Goal: Find specific page/section: Find specific page/section

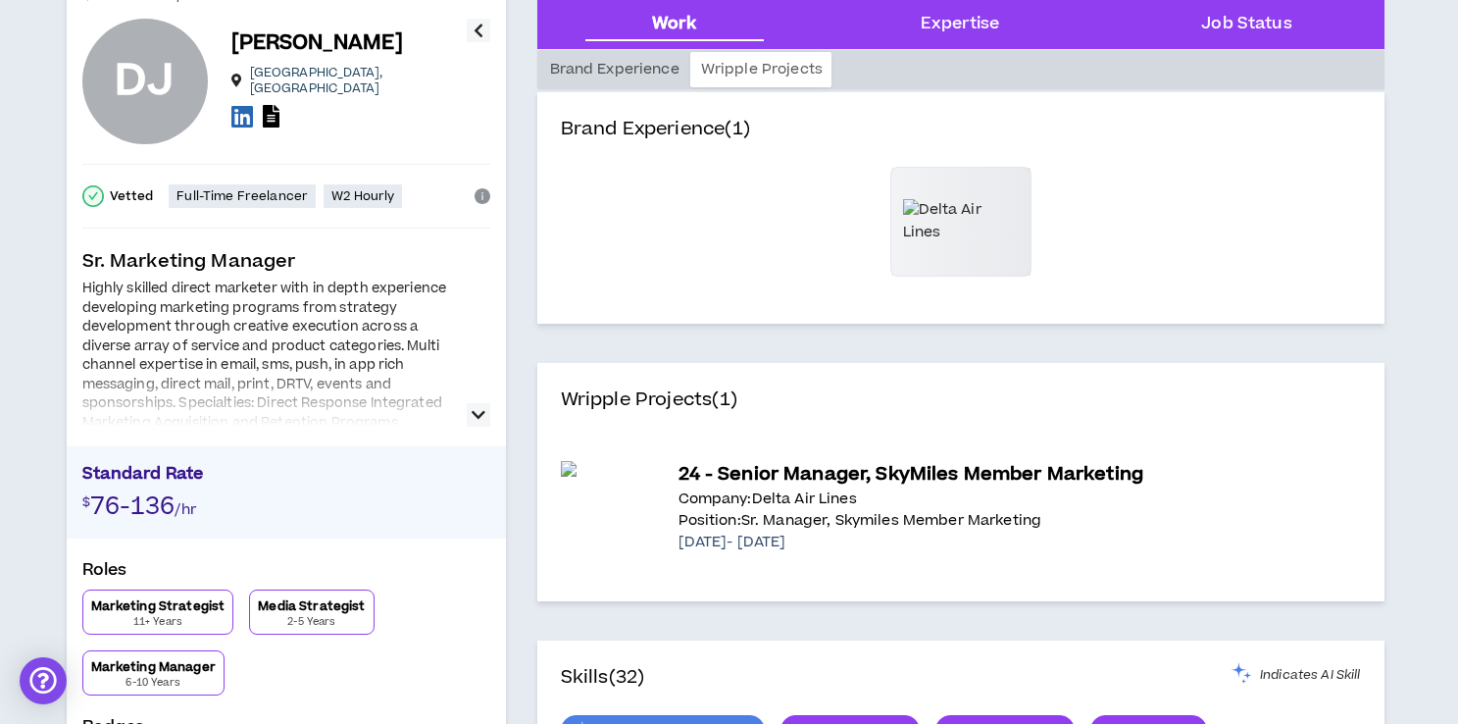
scroll to position [114, 0]
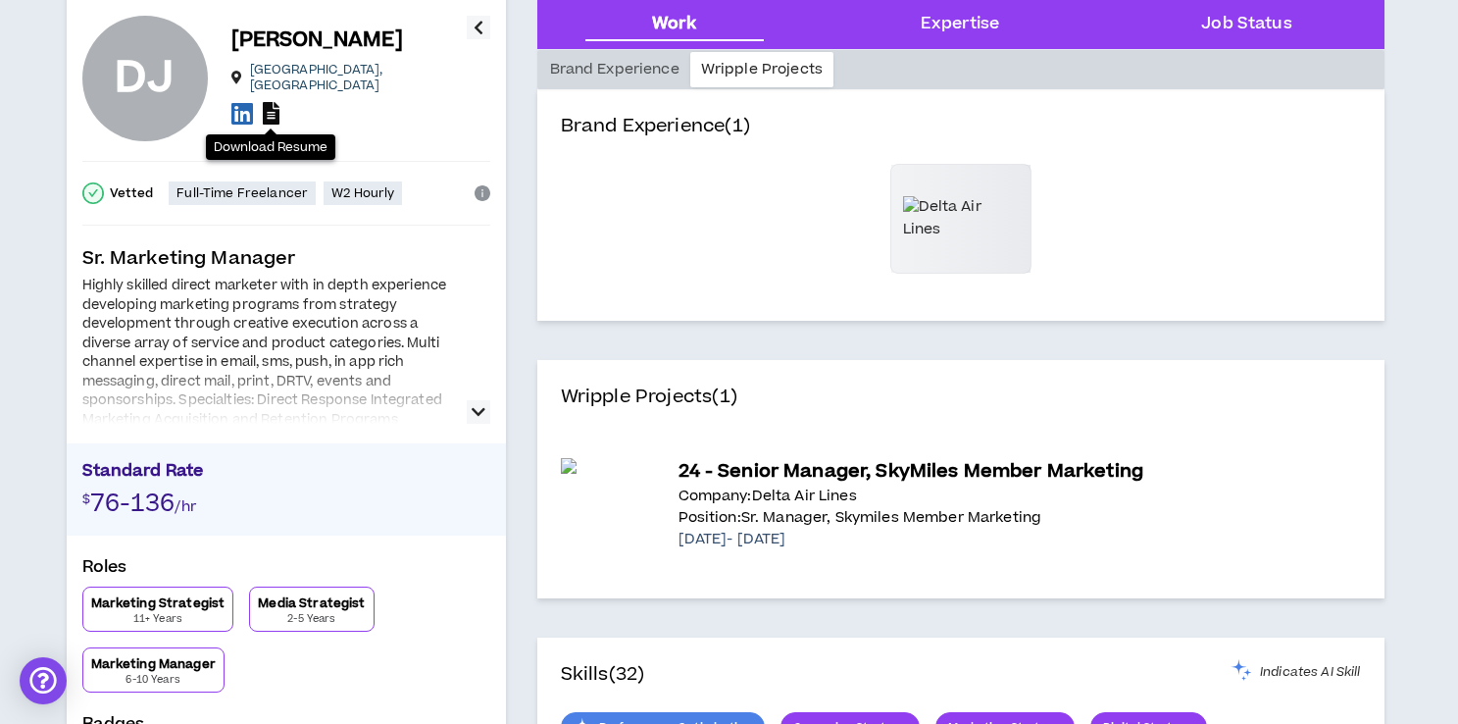
click at [275, 104] on icon at bounding box center [271, 113] width 17 height 23
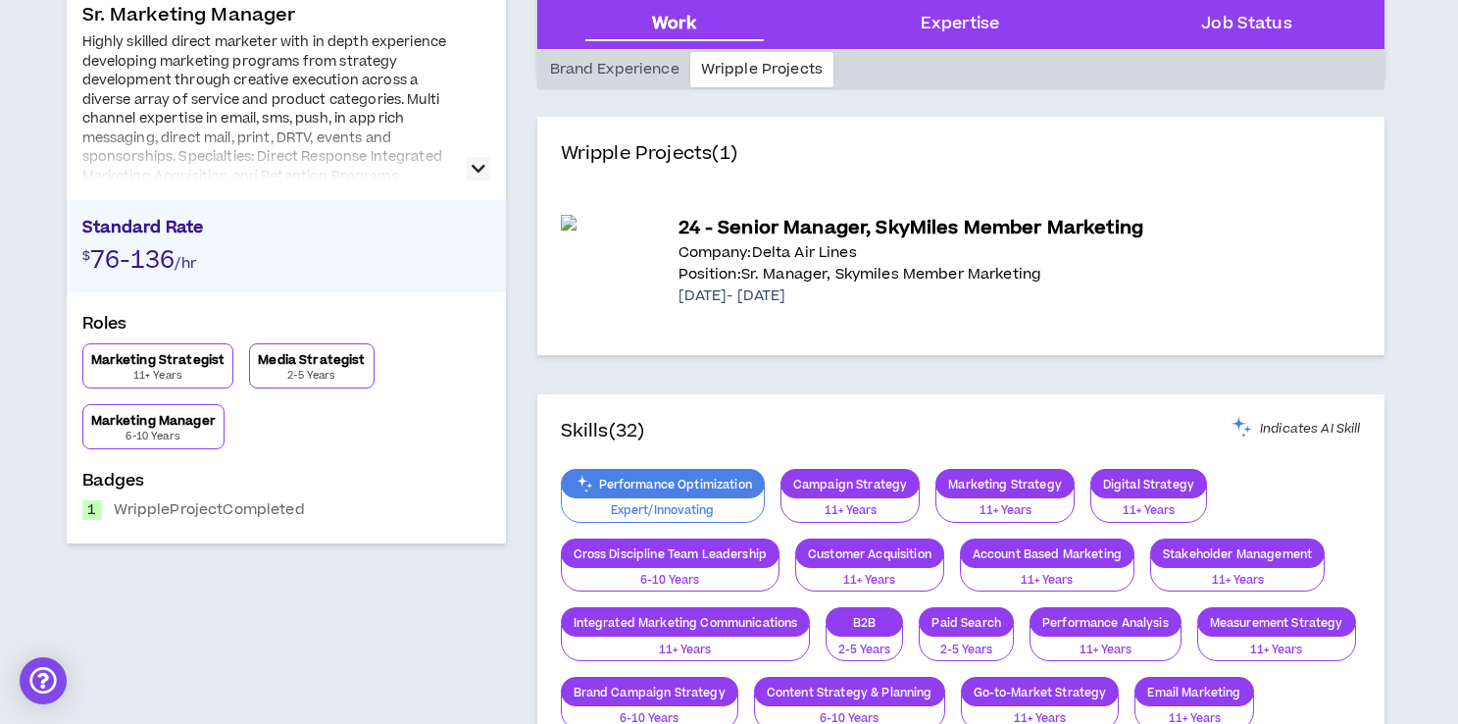
scroll to position [0, 0]
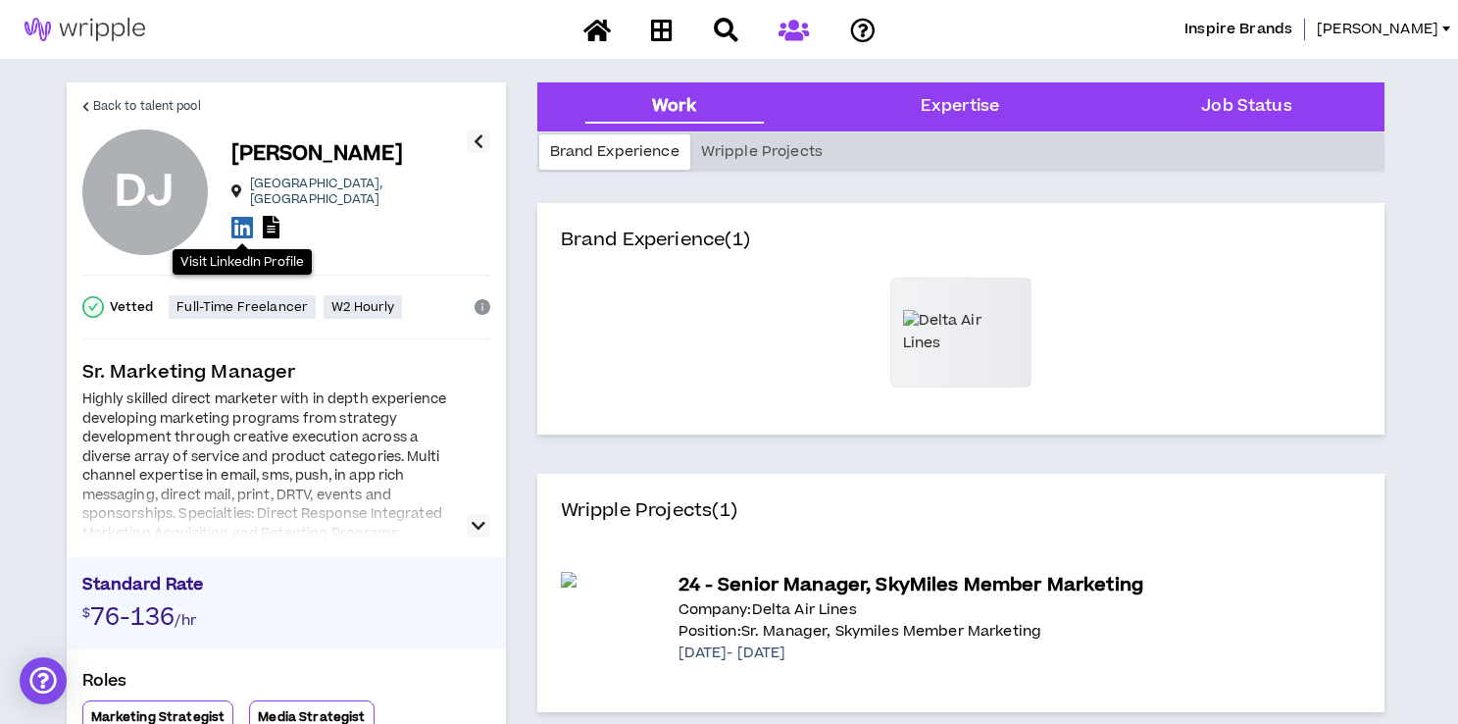
click at [241, 226] on icon at bounding box center [242, 227] width 22 height 25
click at [478, 137] on icon "button" at bounding box center [479, 141] width 10 height 24
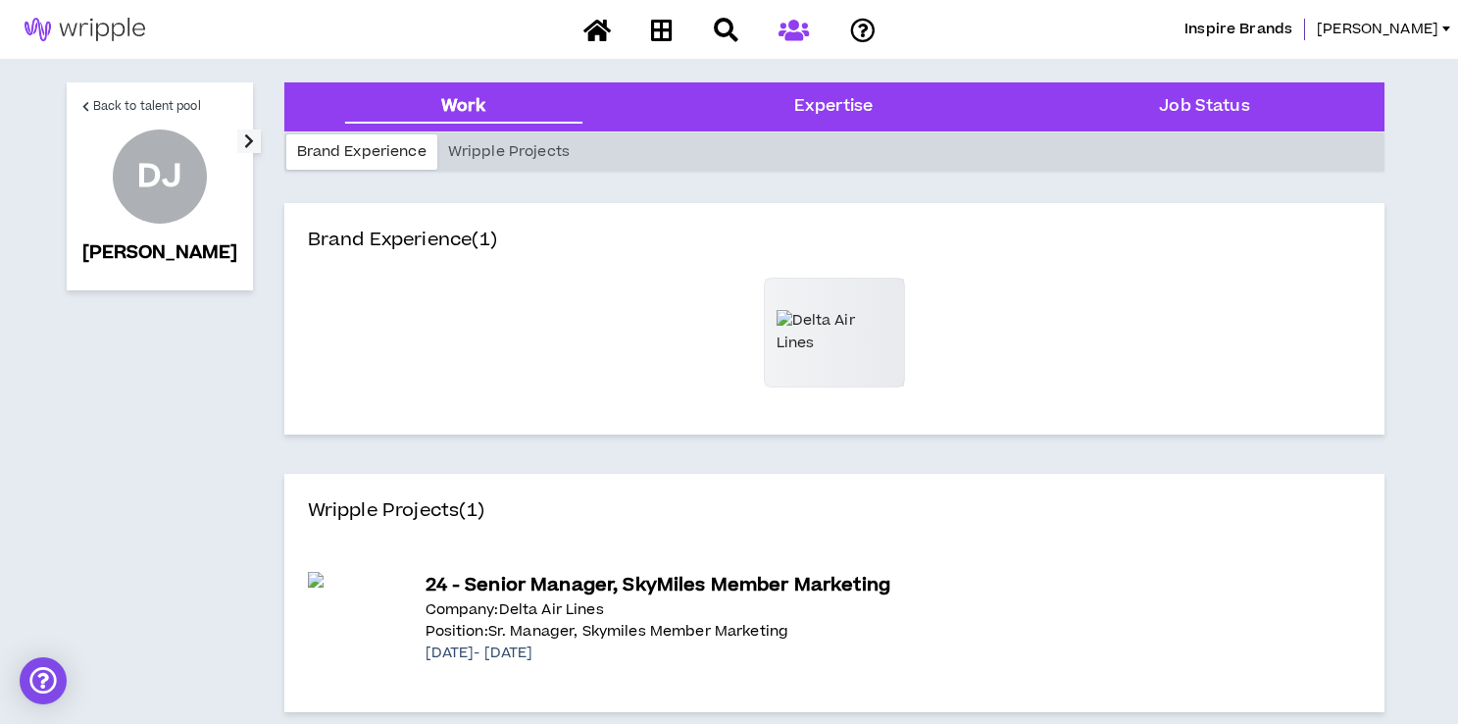
click at [244, 132] on icon "button" at bounding box center [249, 141] width 10 height 24
